Goal: Contribute content: Contribute content

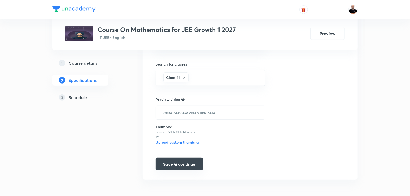
click at [171, 164] on button "Save & continue" at bounding box center [178, 164] width 47 height 13
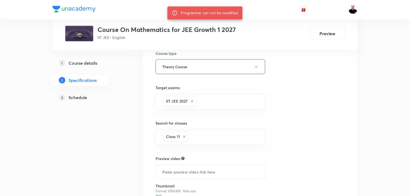
scroll to position [90, 0]
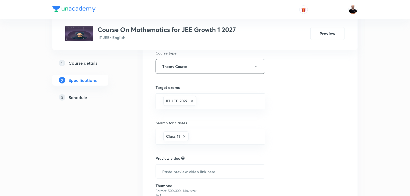
click at [76, 97] on h5 "Schedule" at bounding box center [77, 97] width 19 height 6
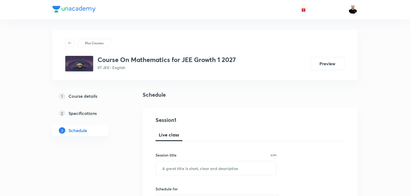
click at [74, 97] on h5 "Course details" at bounding box center [82, 96] width 29 height 6
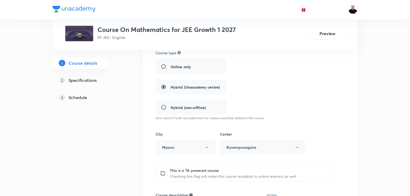
scroll to position [118, 0]
click at [74, 96] on h5 "Schedule" at bounding box center [77, 97] width 19 height 6
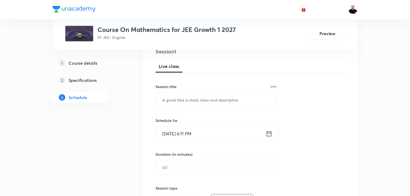
scroll to position [85, 0]
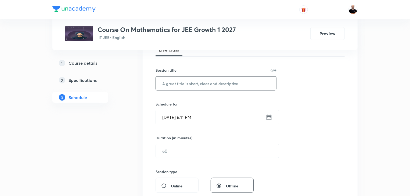
click at [170, 86] on input "text" at bounding box center [216, 84] width 120 height 14
type input "S"
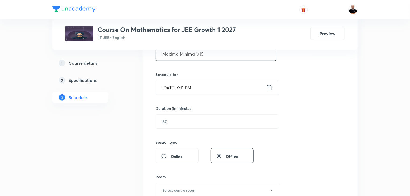
scroll to position [115, 0]
type input "Maxima Minima 1/15"
click at [269, 88] on icon at bounding box center [269, 88] width 7 height 8
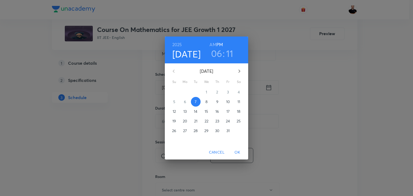
click at [220, 53] on h3 "06" at bounding box center [216, 53] width 11 height 11
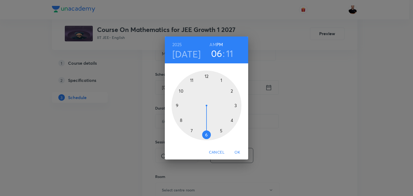
click at [229, 51] on h3 "11" at bounding box center [229, 53] width 7 height 11
click at [234, 104] on div at bounding box center [206, 106] width 70 height 70
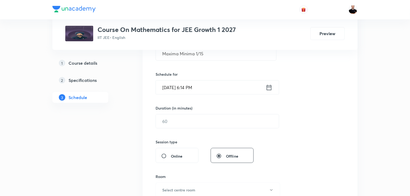
click at [194, 88] on input "[DATE] 6:14 PM" at bounding box center [211, 88] width 110 height 14
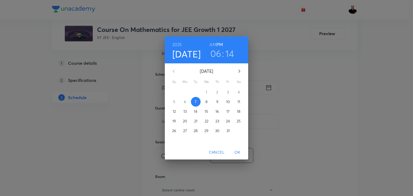
click at [231, 55] on h3 "14" at bounding box center [229, 53] width 9 height 11
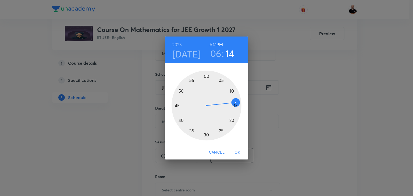
click at [236, 104] on div at bounding box center [206, 106] width 70 height 70
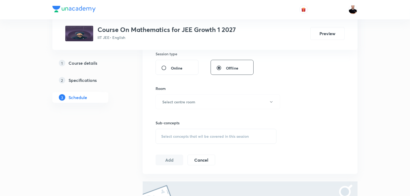
scroll to position [202, 0]
click at [176, 99] on h6 "Select centre room" at bounding box center [178, 102] width 33 height 6
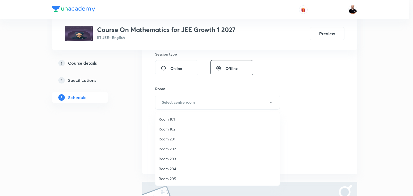
click at [171, 150] on span "Room 202" at bounding box center [217, 149] width 118 height 6
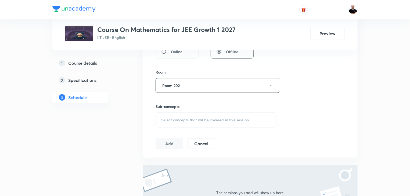
scroll to position [220, 0]
click at [172, 117] on span "Select concepts that wil be covered in this session" at bounding box center [205, 119] width 88 height 4
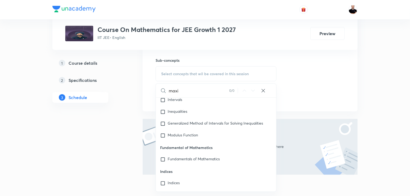
scroll to position [229, 0]
type input "maxi"
click at [171, 159] on span "Fundamentals of Mathematics" at bounding box center [194, 157] width 52 height 5
checkbox input "true"
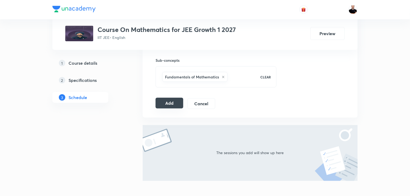
click at [172, 106] on button "Add" at bounding box center [169, 103] width 28 height 11
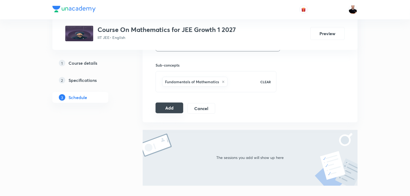
click at [168, 107] on button "Add" at bounding box center [169, 108] width 28 height 11
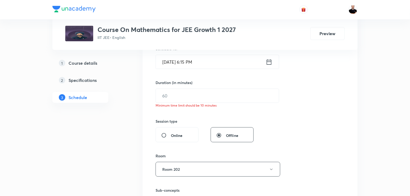
scroll to position [140, 0]
click at [167, 95] on input "text" at bounding box center [217, 96] width 123 height 14
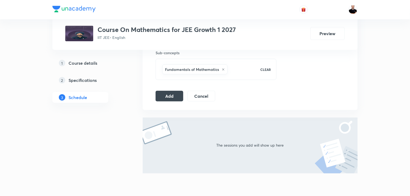
scroll to position [299, 0]
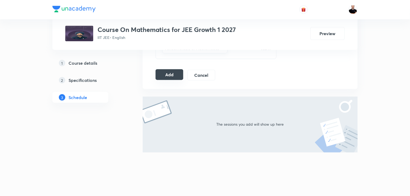
type input "60"
click at [166, 74] on button "Add" at bounding box center [169, 74] width 28 height 11
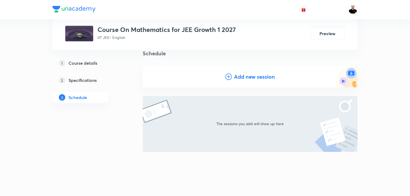
scroll to position [29, 0]
